Goal: Information Seeking & Learning: Learn about a topic

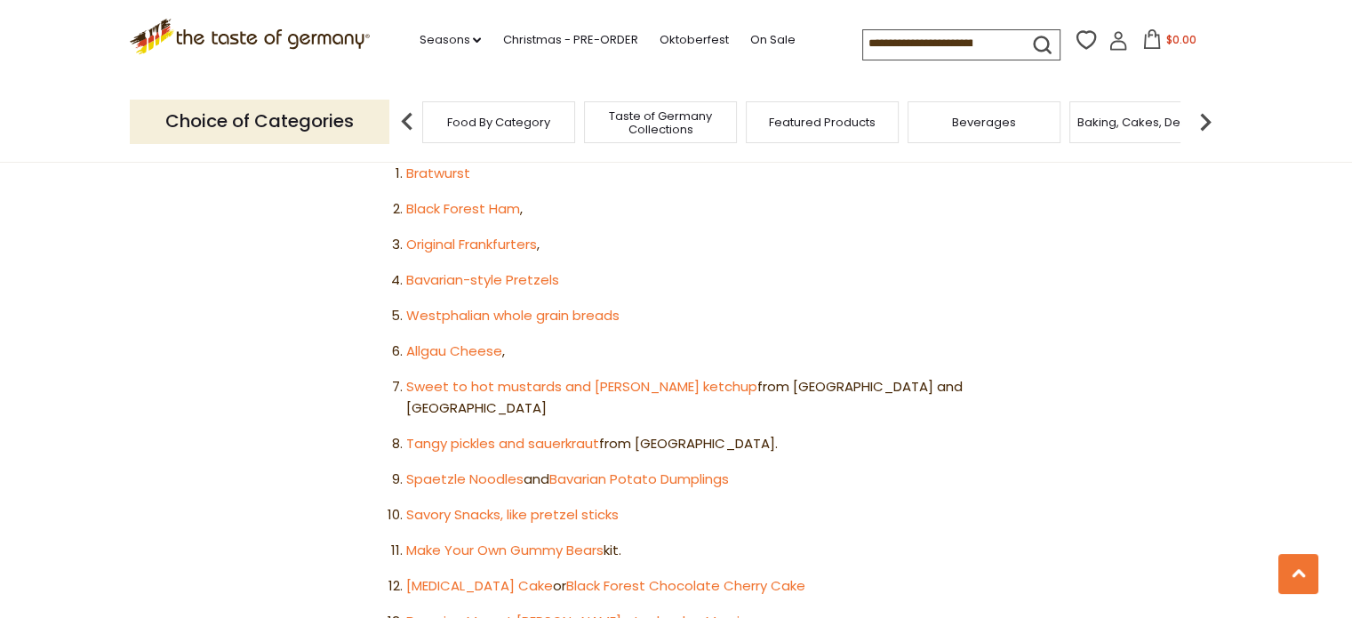
scroll to position [1095, 0]
click at [498, 468] on link "Spaetzle Noodles" at bounding box center [464, 477] width 117 height 19
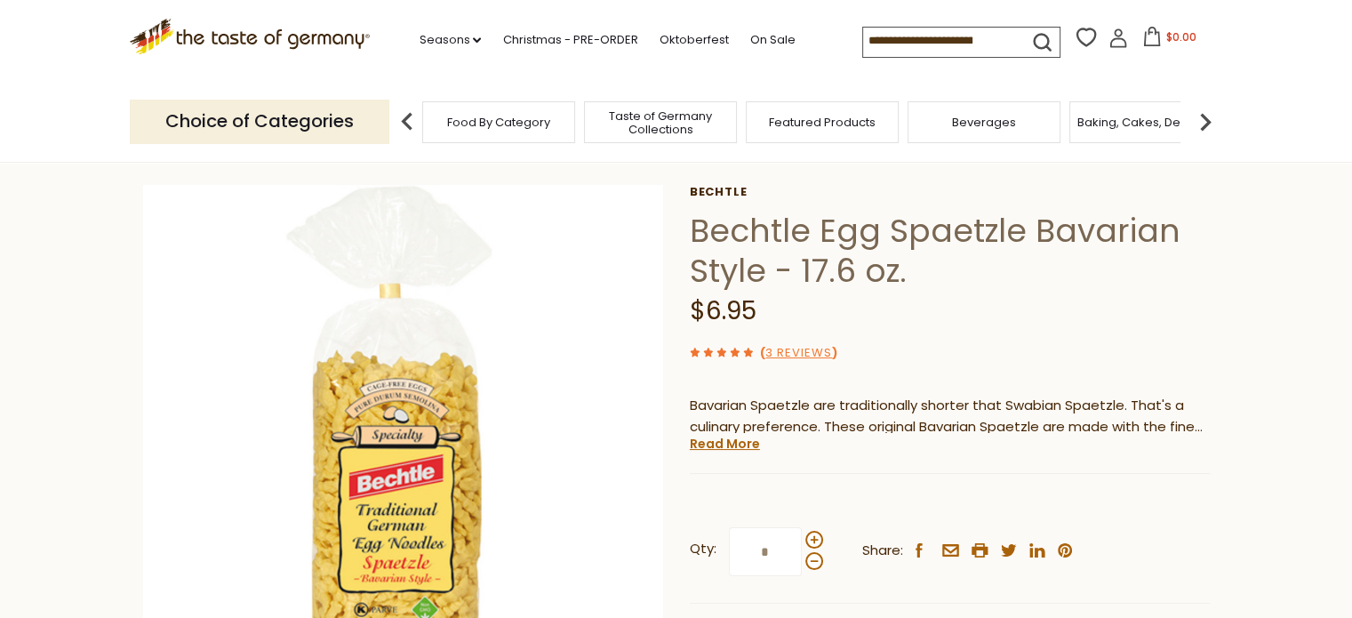
scroll to position [71, 0]
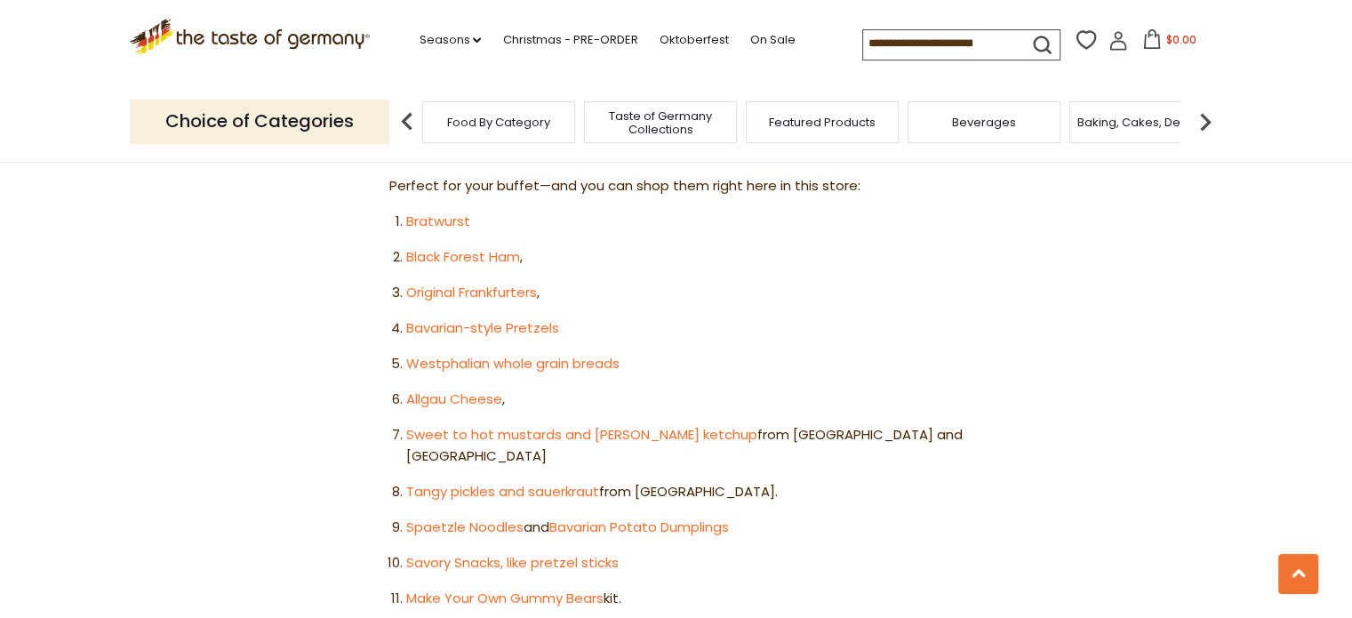
scroll to position [974, 0]
